Goal: Transaction & Acquisition: Purchase product/service

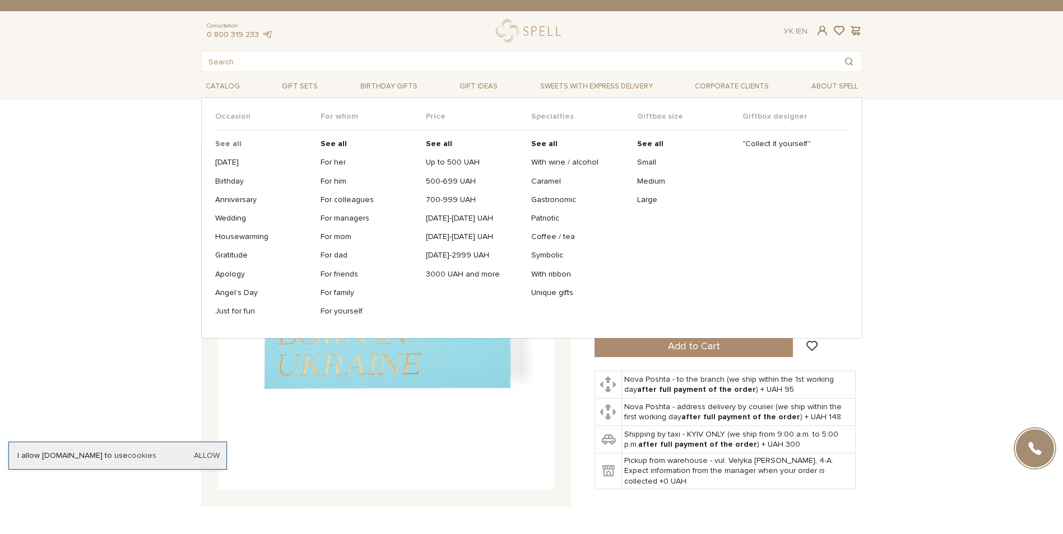
click at [226, 142] on b "See all" at bounding box center [228, 144] width 26 height 10
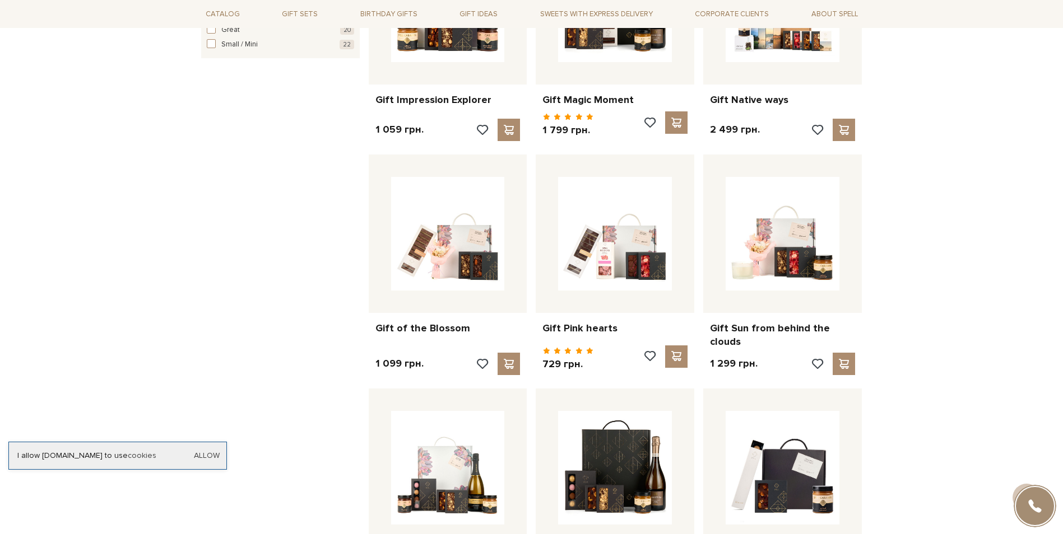
scroll to position [616, 0]
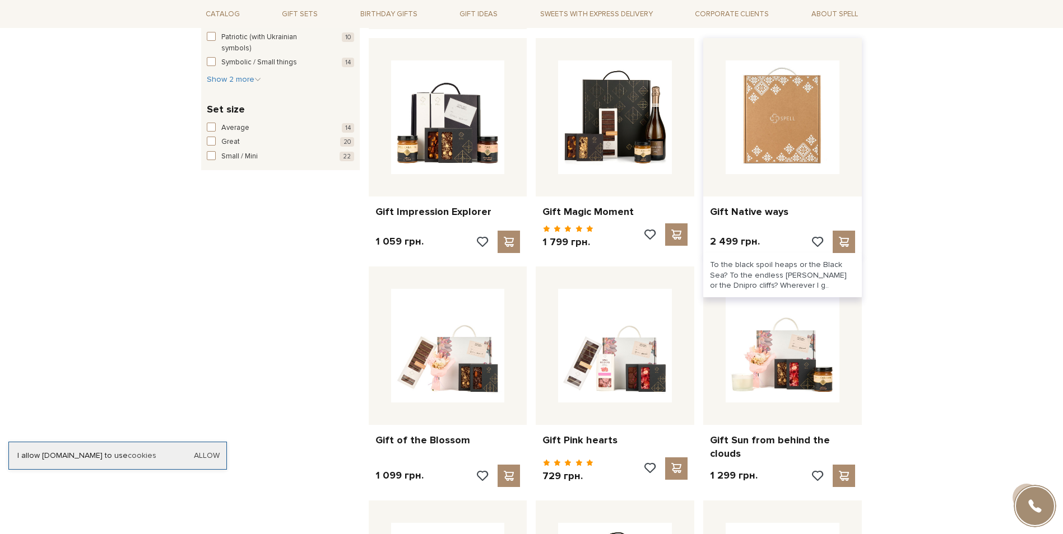
click at [787, 127] on img at bounding box center [783, 118] width 114 height 114
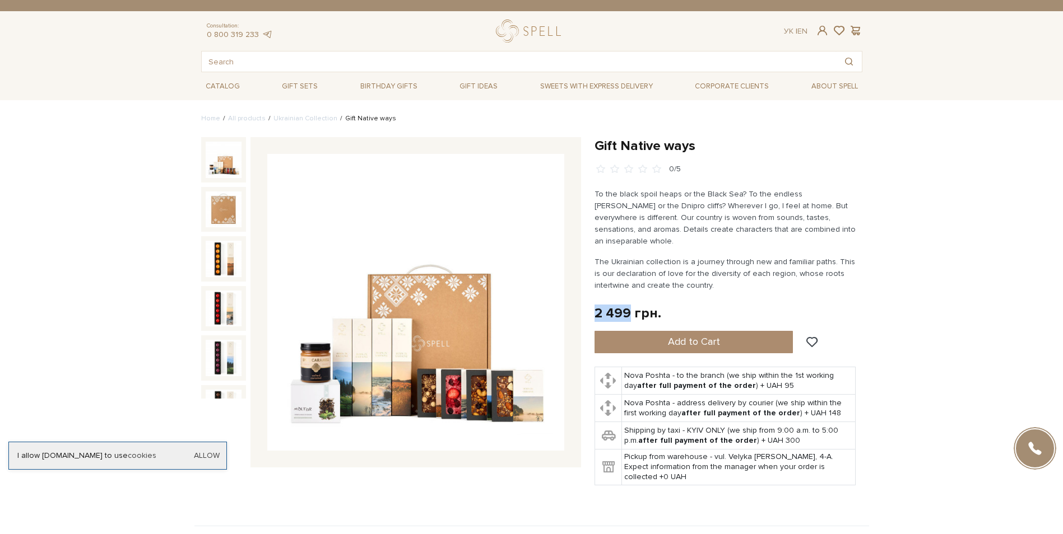
drag, startPoint x: 631, startPoint y: 303, endPoint x: 595, endPoint y: 303, distance: 36.4
click at [595, 305] on div "2 499 грн." at bounding box center [627, 313] width 67 height 17
copy div "2 499"
click at [520, 481] on div "Gift Native ways 0/5" at bounding box center [390, 317] width 393 height 361
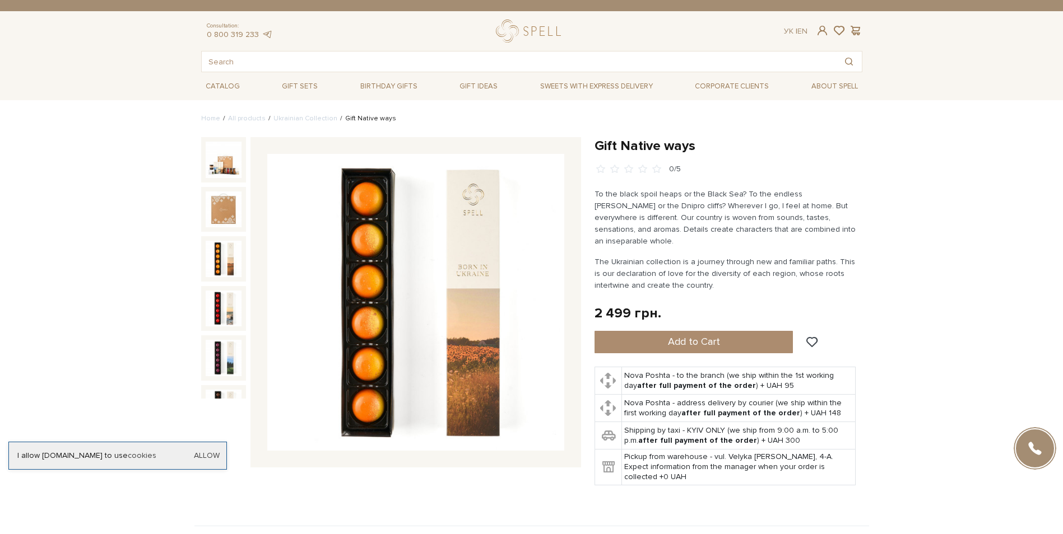
click at [211, 266] on img at bounding box center [224, 259] width 36 height 36
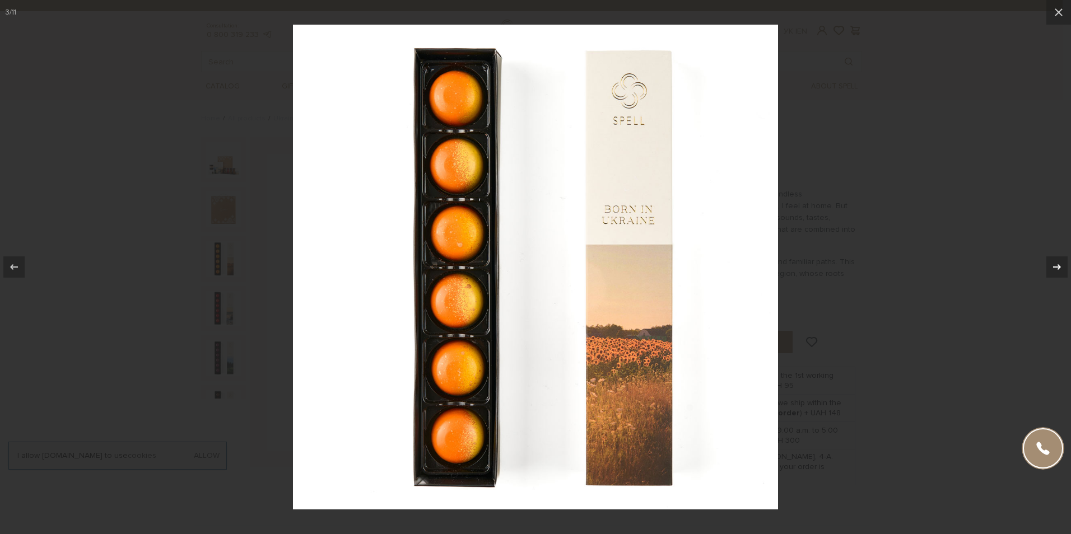
click at [1049, 262] on div at bounding box center [1057, 267] width 21 height 21
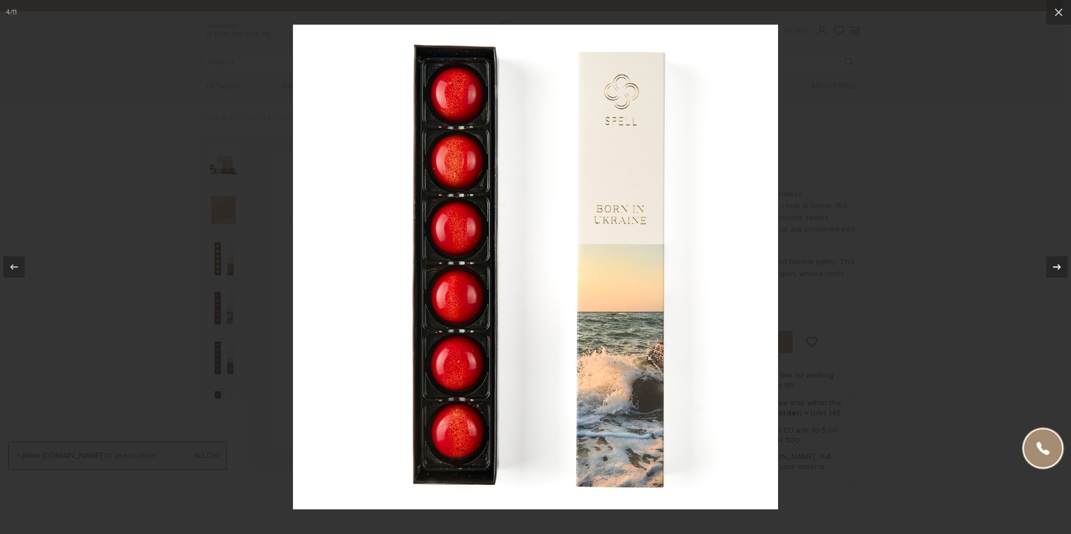
click at [1049, 262] on div at bounding box center [1057, 267] width 21 height 21
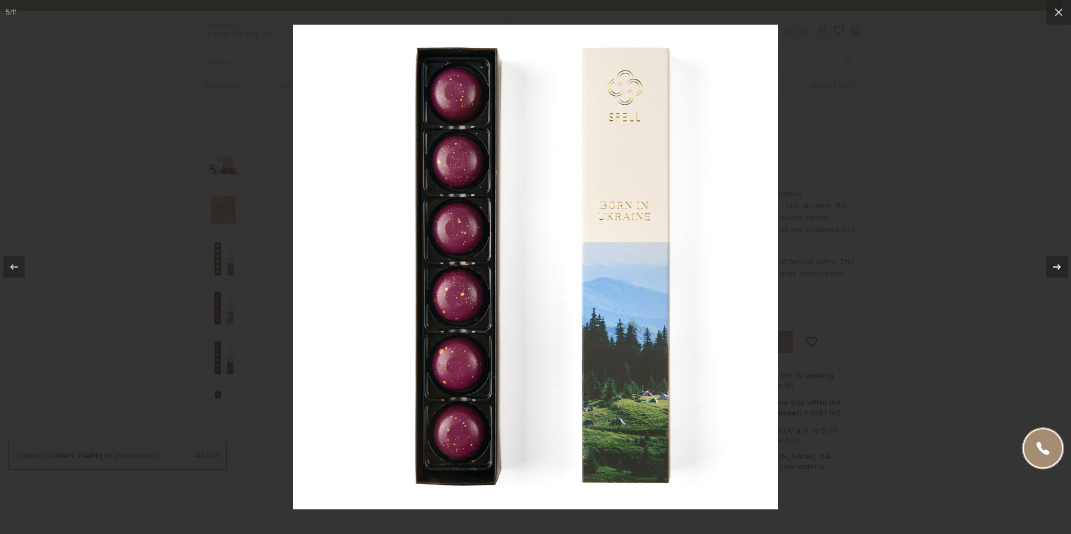
click at [1054, 269] on icon at bounding box center [1056, 267] width 13 height 13
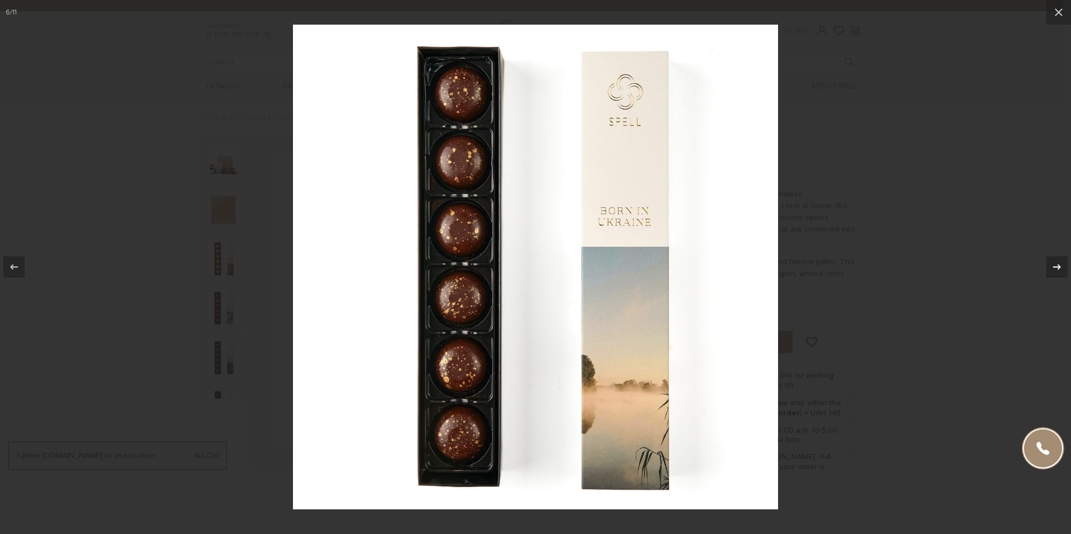
click at [1054, 269] on icon at bounding box center [1056, 267] width 13 height 13
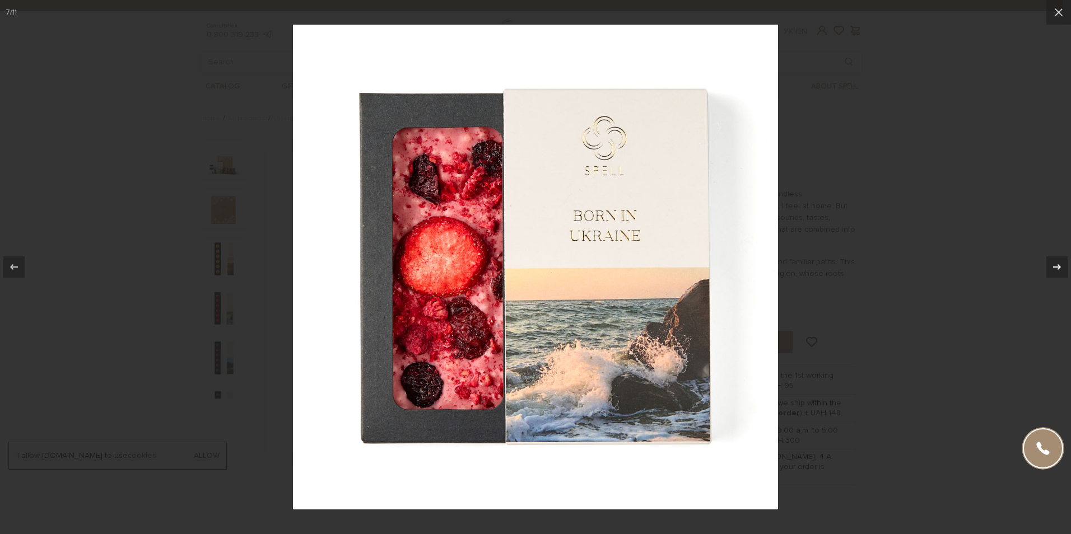
click at [1052, 268] on icon at bounding box center [1056, 267] width 13 height 13
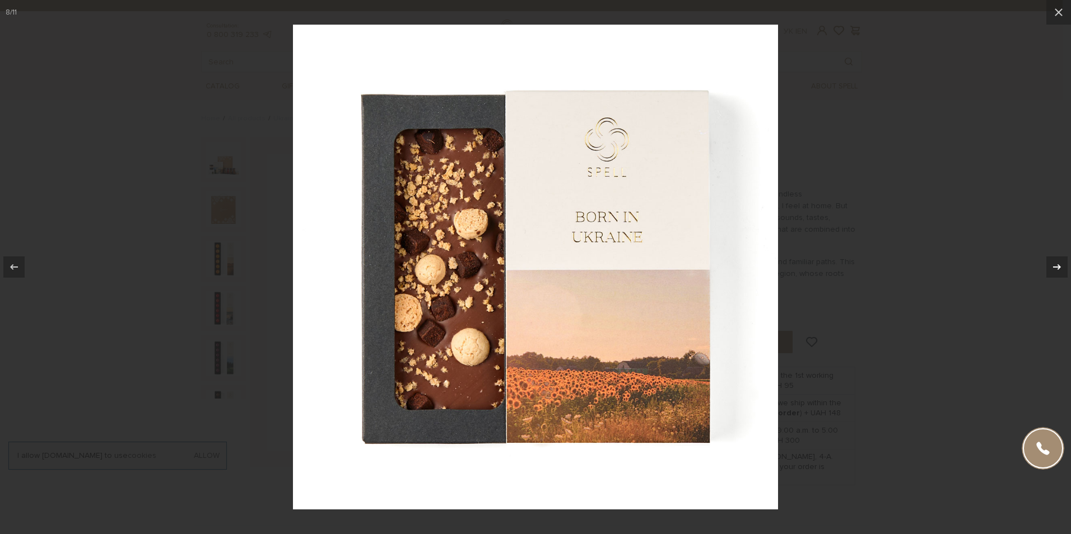
click at [1050, 272] on div at bounding box center [1057, 267] width 21 height 21
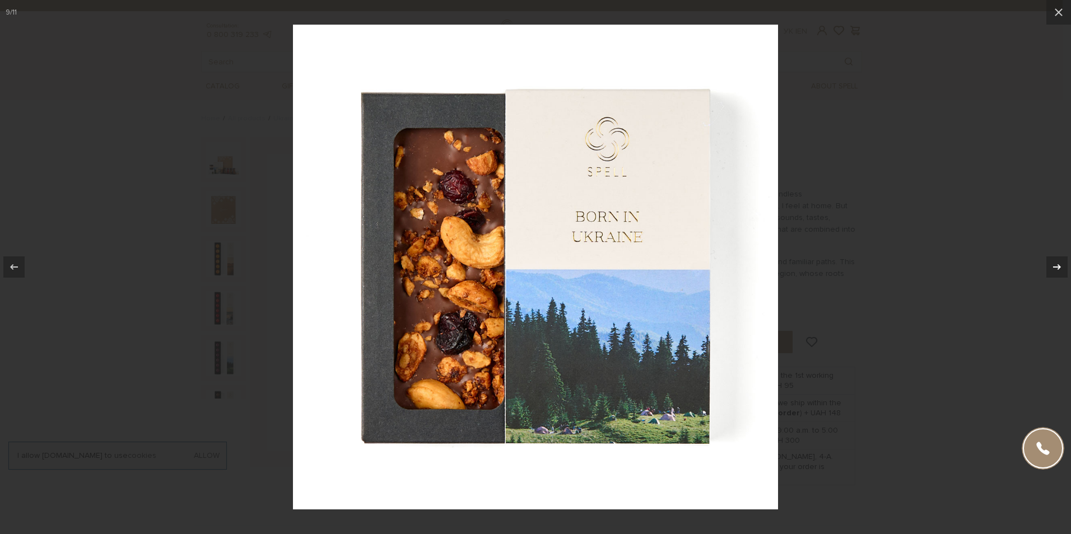
click at [1050, 267] on icon at bounding box center [1056, 267] width 13 height 13
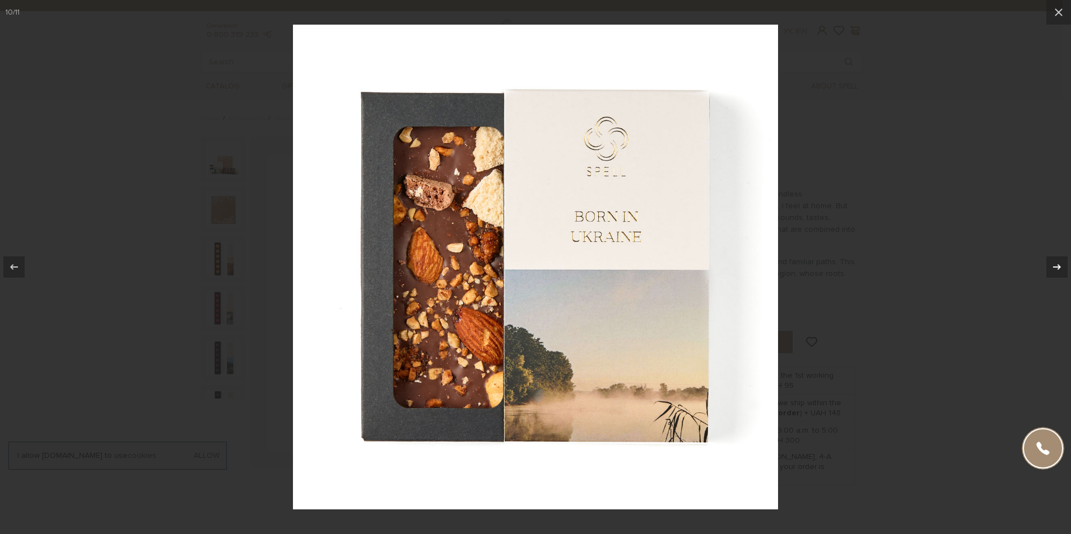
click at [1053, 263] on icon at bounding box center [1056, 267] width 13 height 13
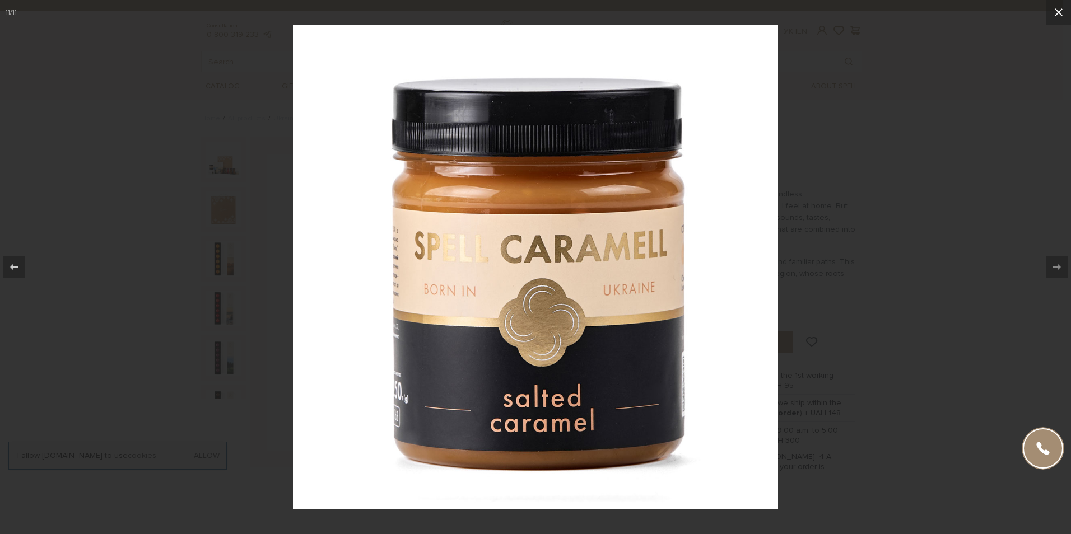
click at [1060, 12] on icon at bounding box center [1058, 12] width 13 height 13
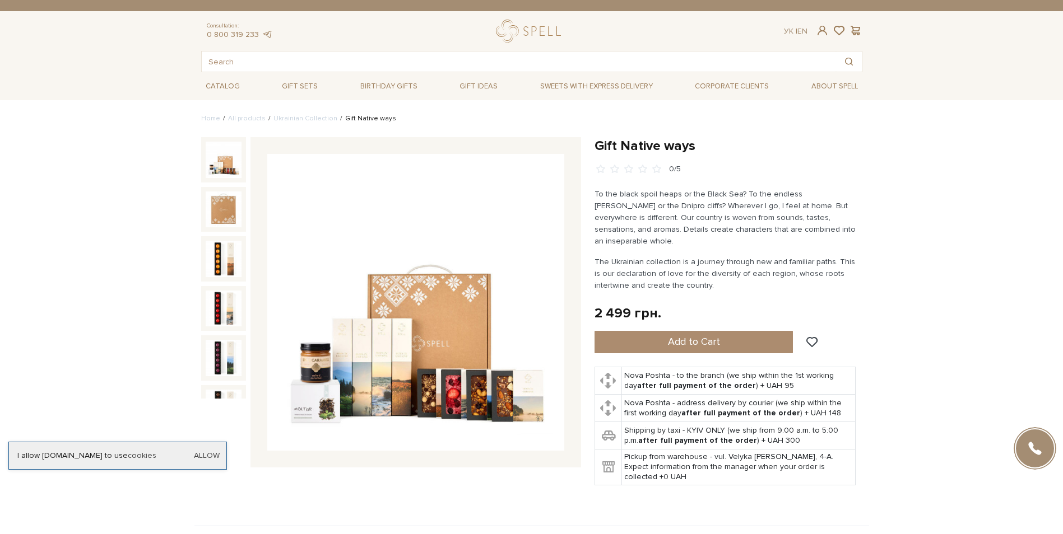
click at [226, 161] on img at bounding box center [224, 160] width 36 height 36
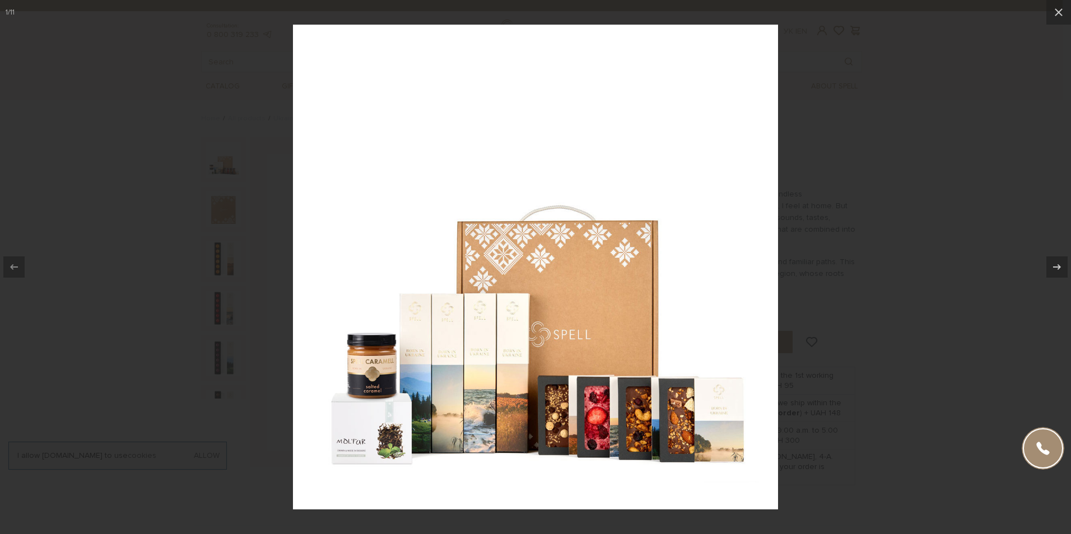
click at [365, 452] on img at bounding box center [535, 267] width 485 height 485
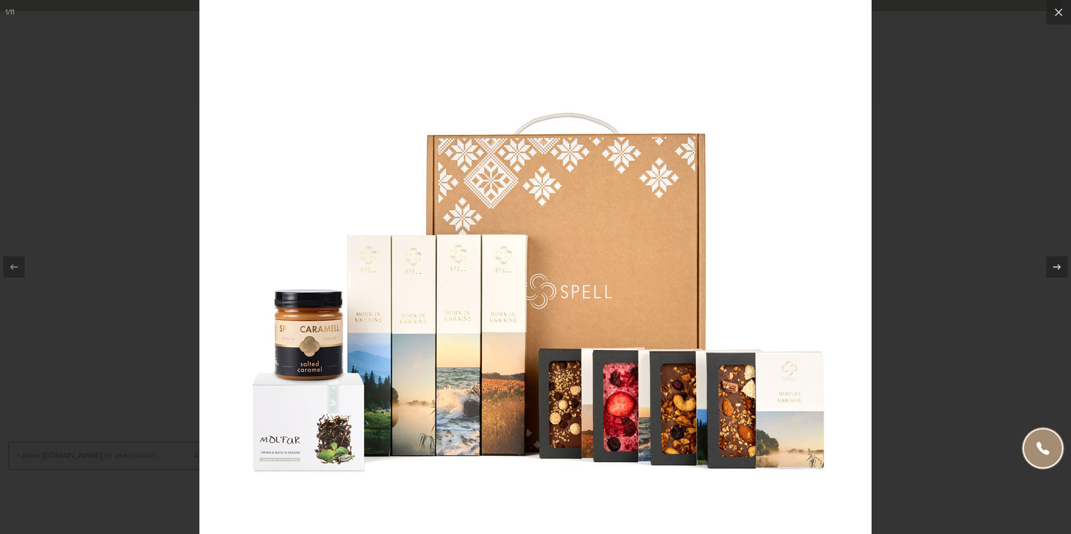
click at [301, 452] on img at bounding box center [535, 198] width 672 height 672
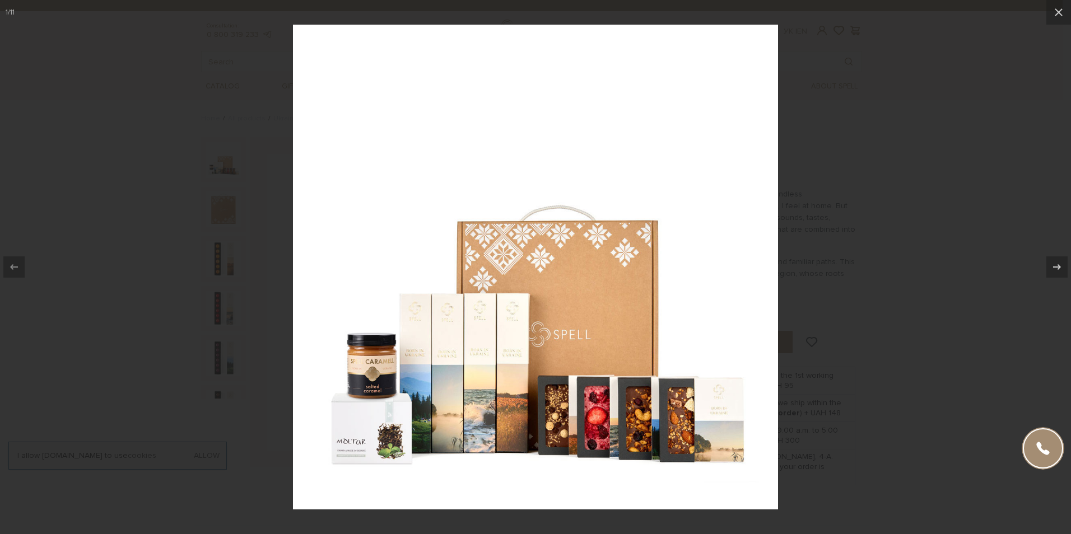
click at [380, 430] on img at bounding box center [535, 267] width 485 height 485
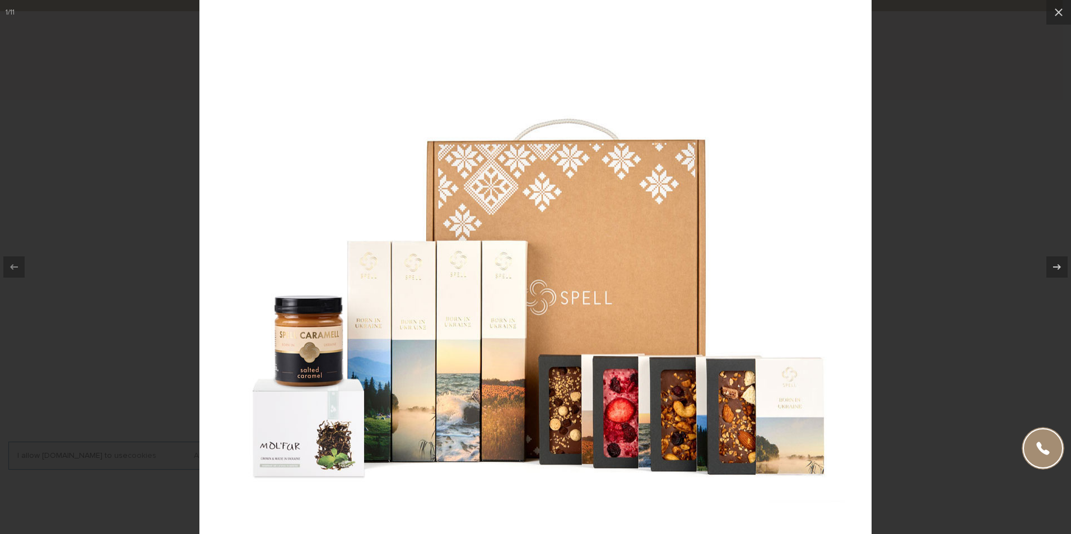
click at [318, 424] on img at bounding box center [535, 204] width 672 height 672
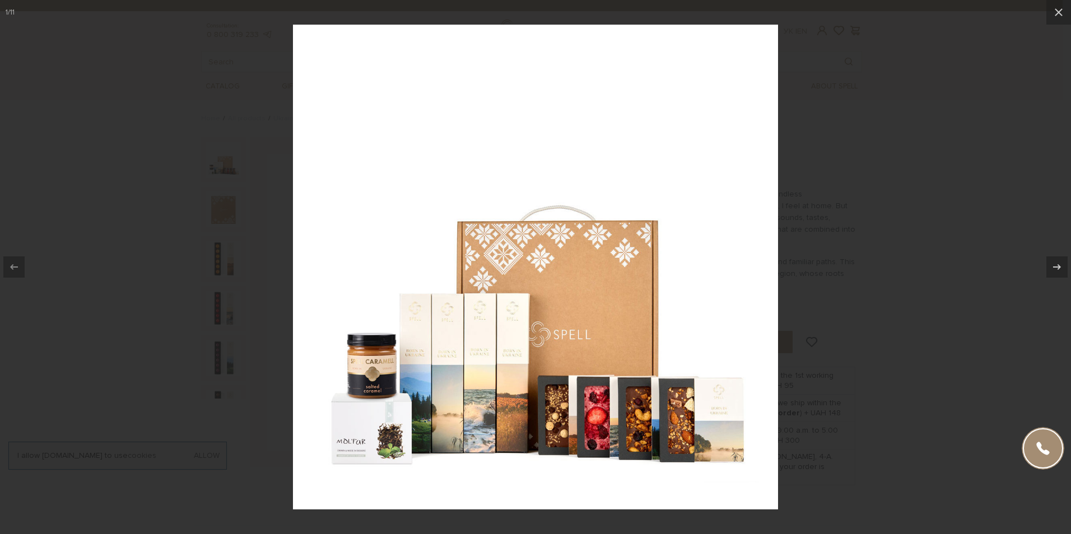
click at [362, 452] on img at bounding box center [535, 267] width 485 height 485
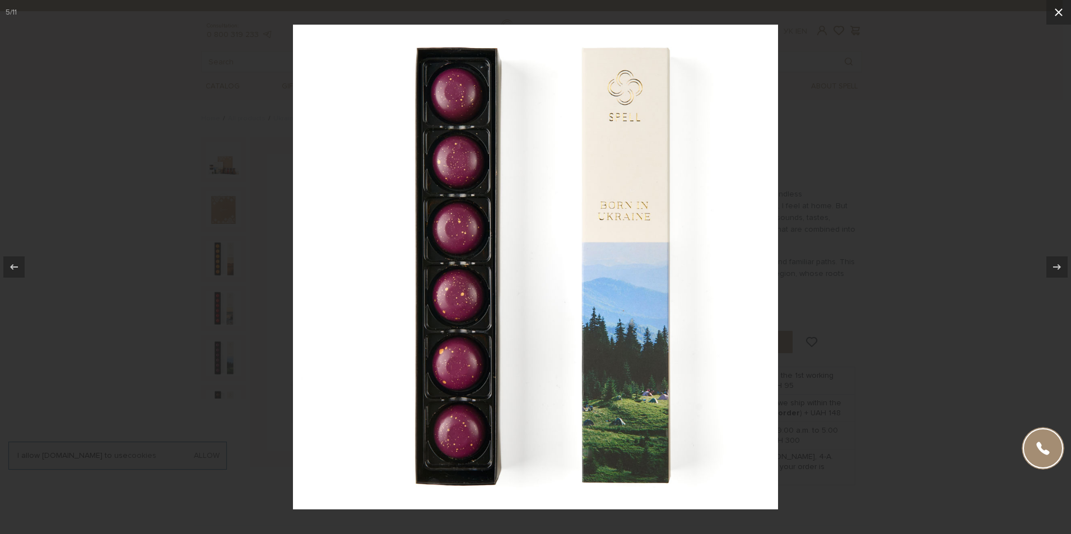
click at [1060, 13] on icon at bounding box center [1059, 12] width 8 height 8
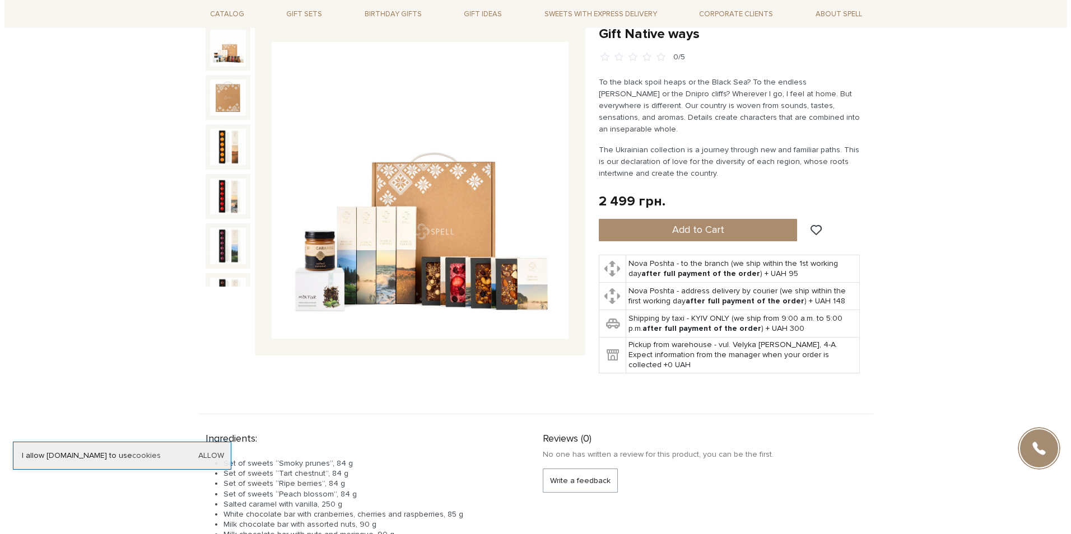
scroll to position [168, 0]
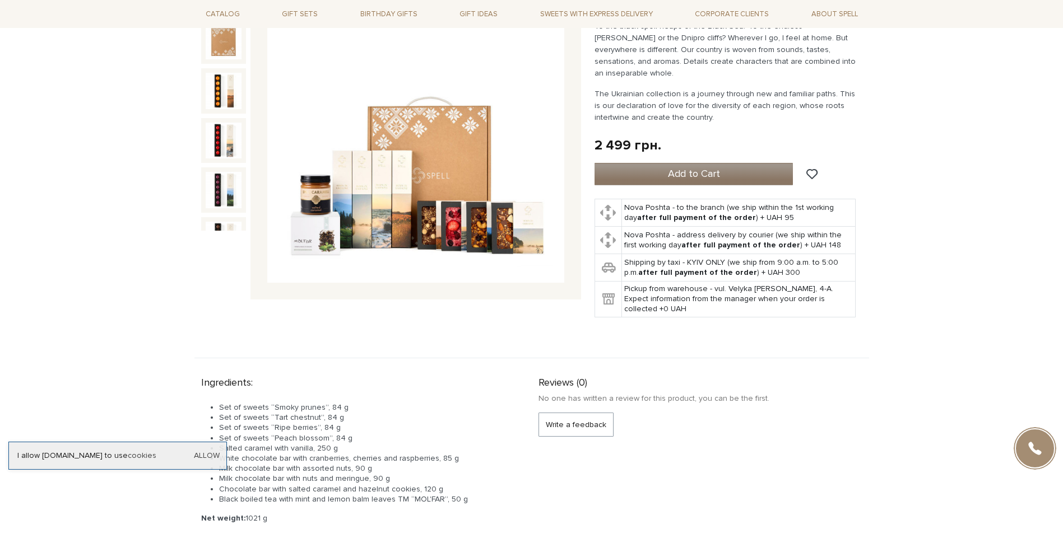
click at [708, 168] on span "Add to Cart" at bounding box center [694, 174] width 52 height 12
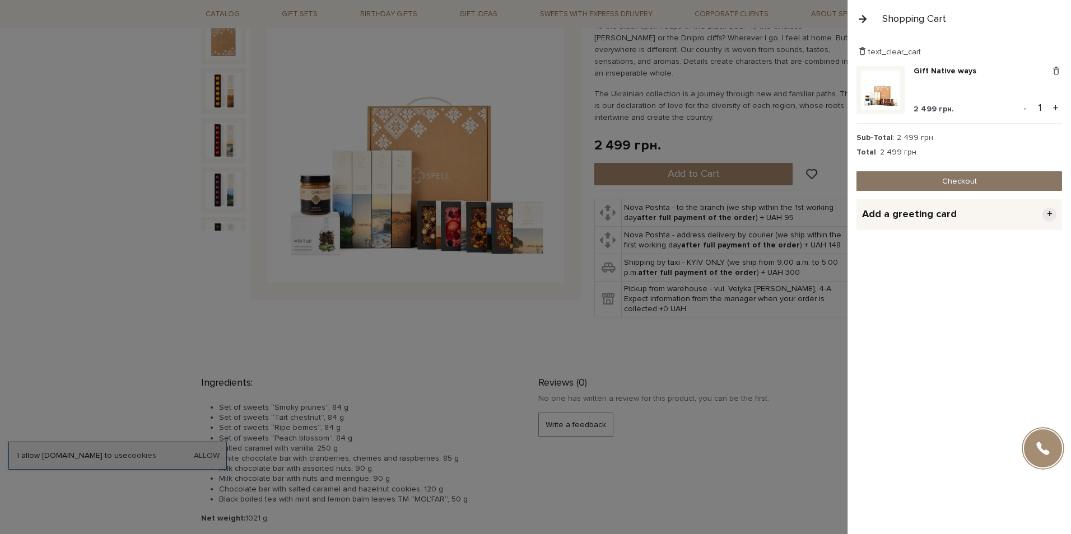
click at [966, 178] on link "Checkout" at bounding box center [960, 181] width 206 height 20
